Goal: Task Accomplishment & Management: Manage account settings

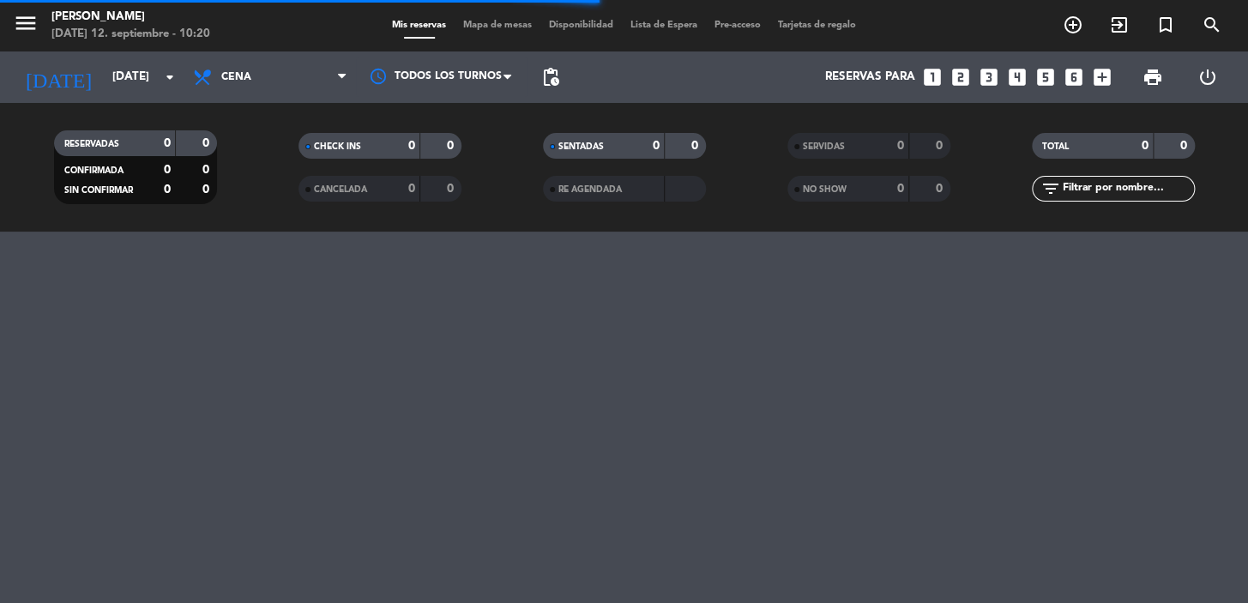
click at [548, 87] on span "pending_actions" at bounding box center [551, 77] width 34 height 34
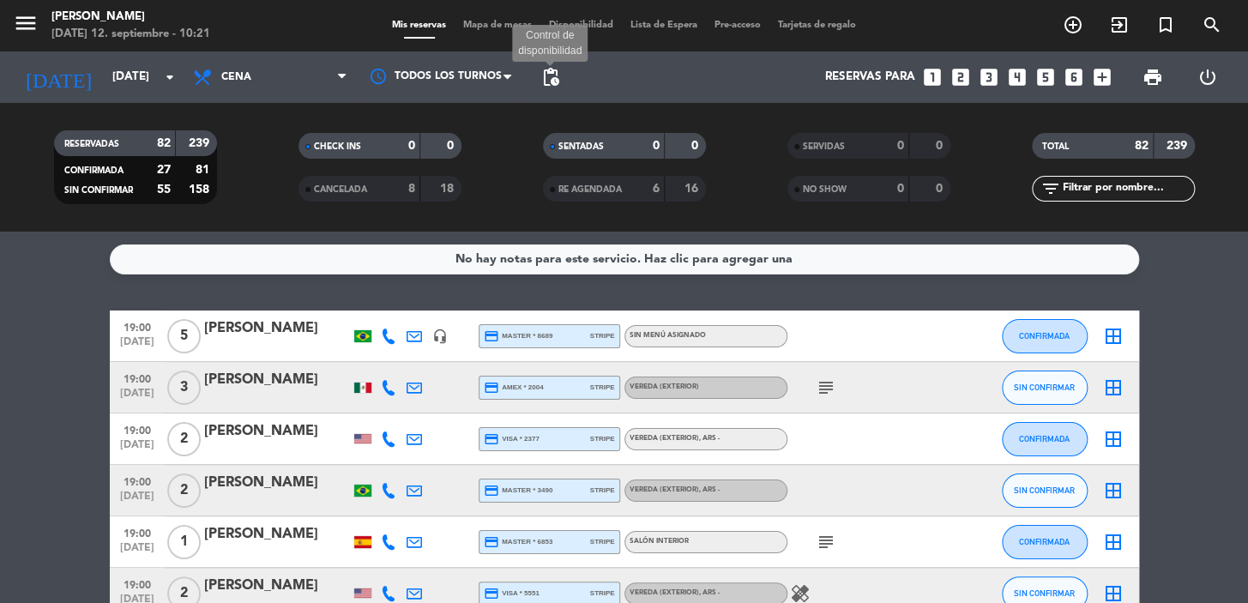
click at [549, 76] on span "pending_actions" at bounding box center [550, 77] width 21 height 21
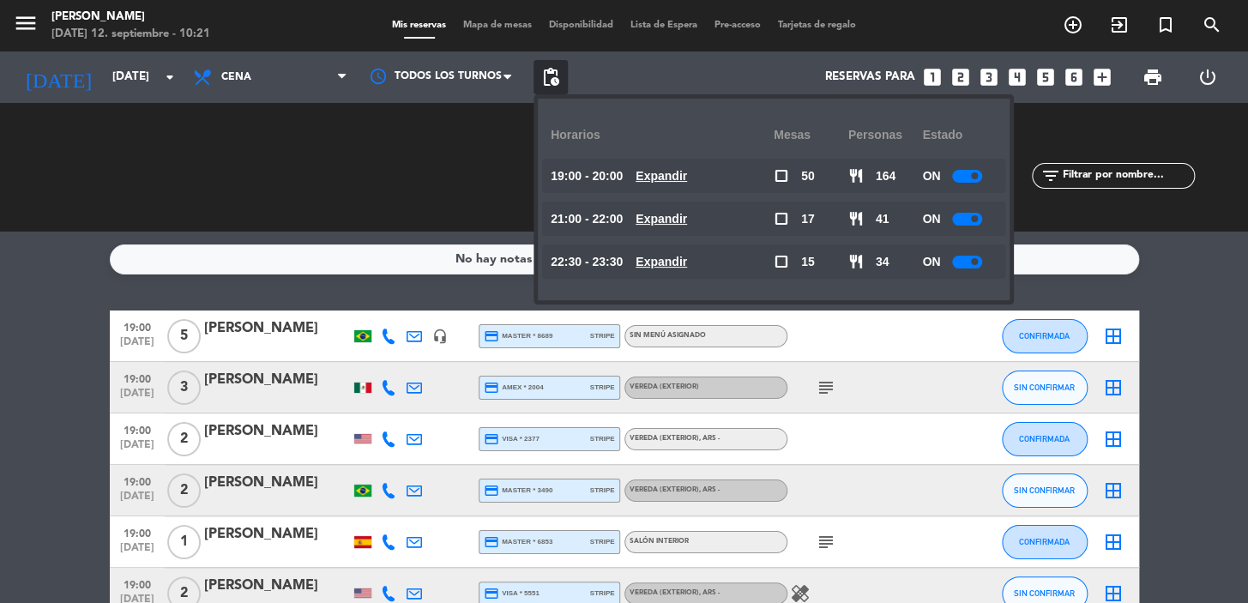
click at [982, 190] on div "ON" at bounding box center [959, 176] width 75 height 34
click at [968, 179] on div at bounding box center [967, 176] width 30 height 13
click at [129, 75] on input "[DATE]" at bounding box center [180, 77] width 152 height 31
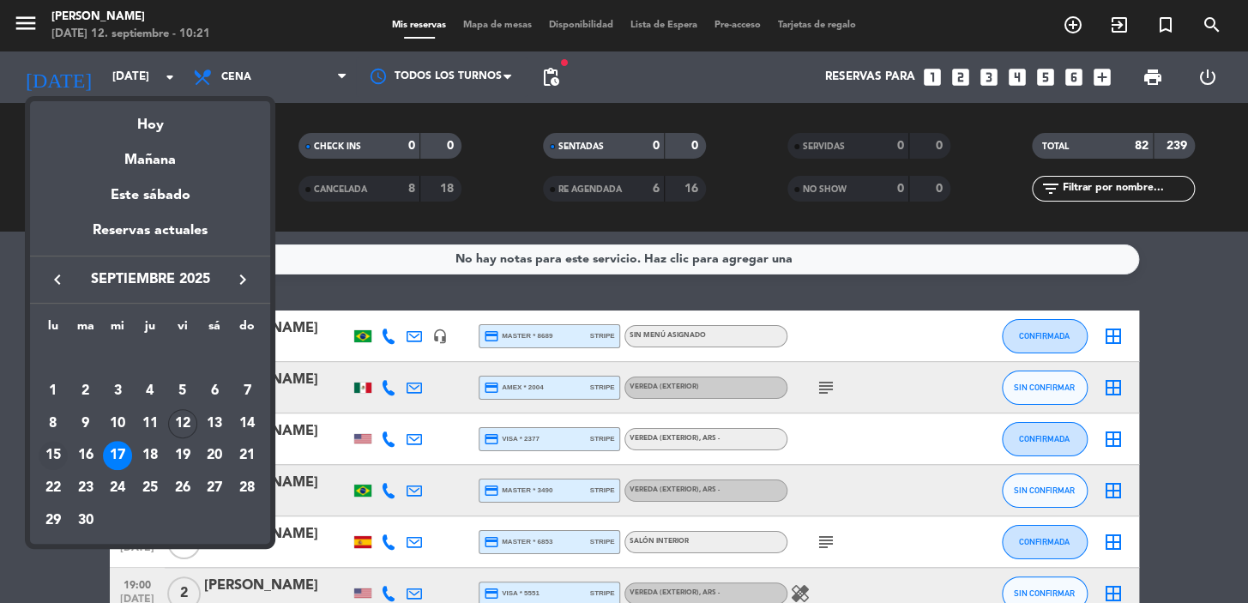
click at [54, 447] on div "15" at bounding box center [53, 455] width 29 height 29
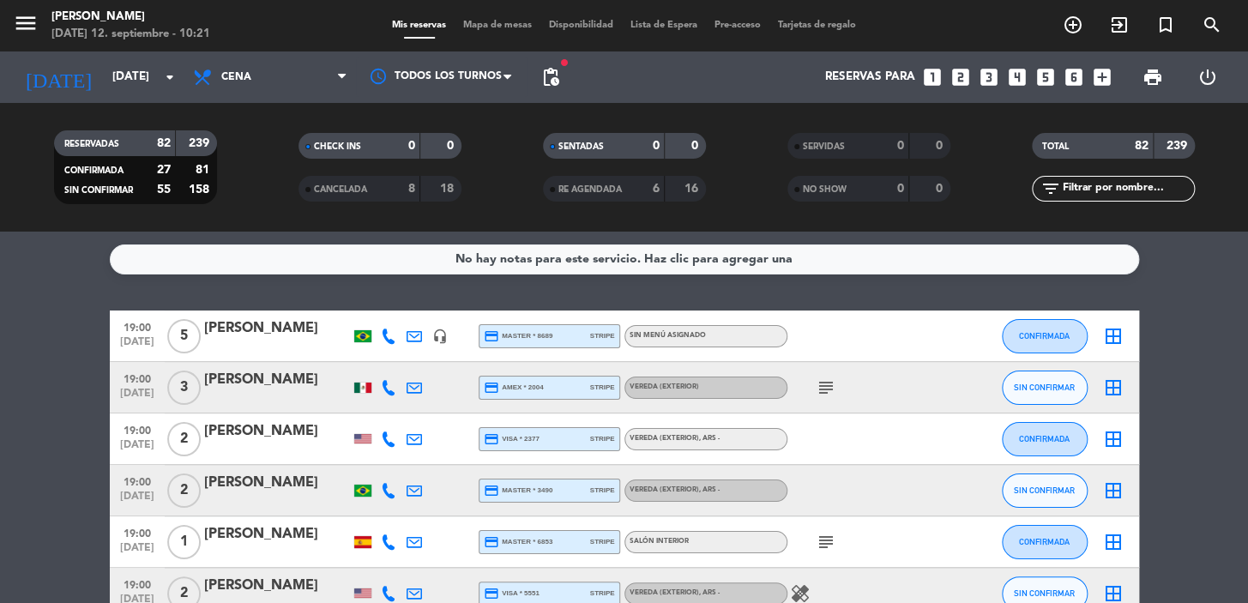
type input "[DATE]"
click at [284, 90] on span "Cena" at bounding box center [270, 77] width 172 height 38
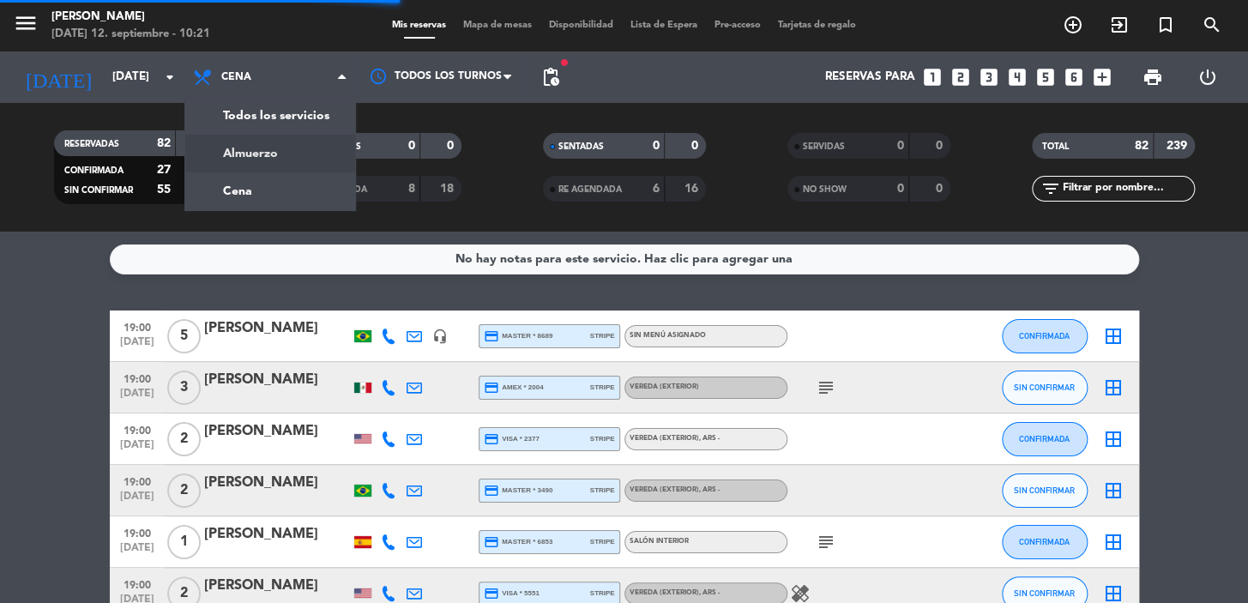
drag, startPoint x: 261, startPoint y: 161, endPoint x: 77, endPoint y: 1, distance: 243.8
click at [260, 161] on div "menu [PERSON_NAME][DATE] 12. septiembre - 10:21 Mis reservas Mapa de mesas Disp…" at bounding box center [624, 116] width 1248 height 232
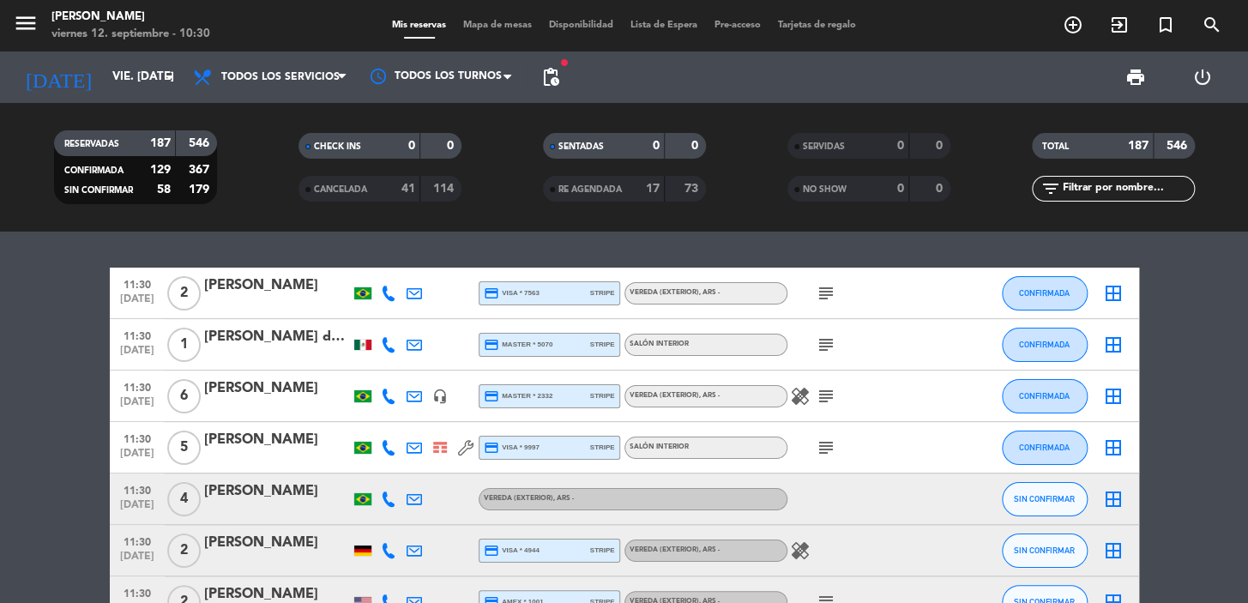
click at [120, 98] on div "today vie. 12 sep. arrow_drop_down" at bounding box center [99, 76] width 172 height 51
click at [126, 81] on input "vie. 12 sep." at bounding box center [180, 77] width 152 height 31
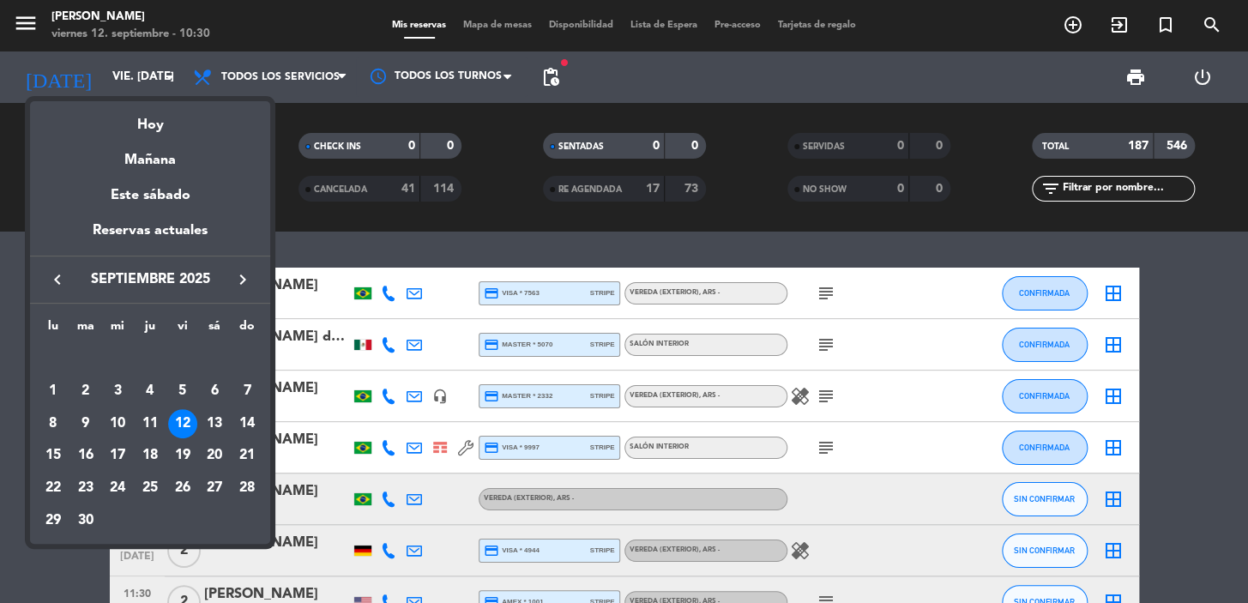
click at [144, 156] on div "Mañana" at bounding box center [150, 153] width 240 height 35
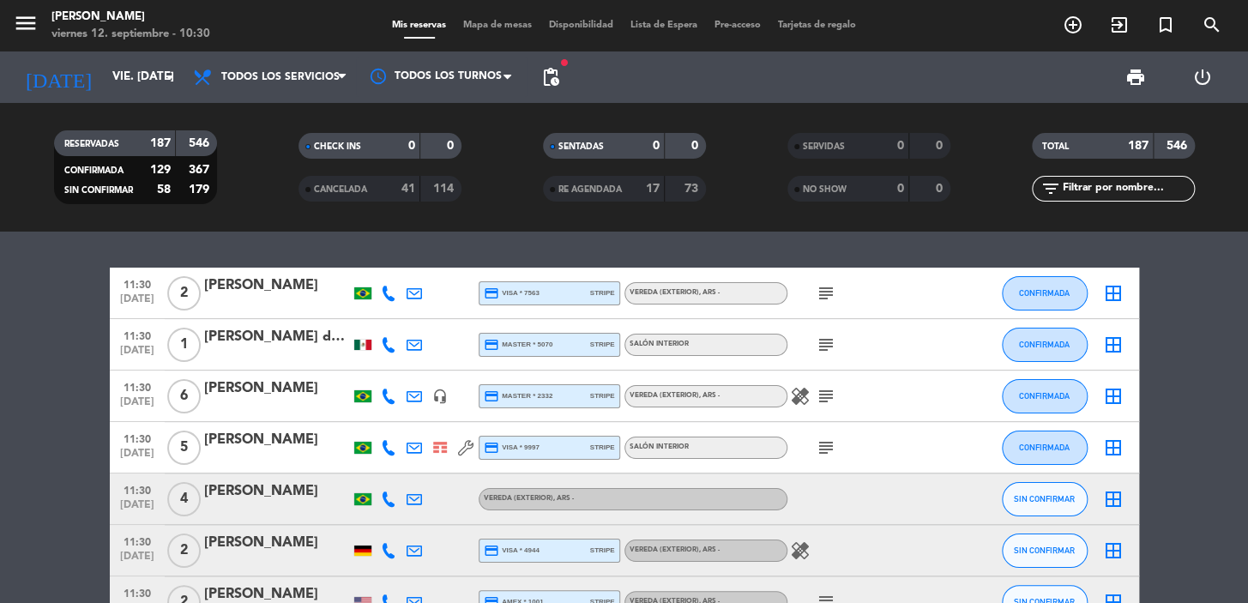
type input "sáb. 13 sep."
